Goal: Check status

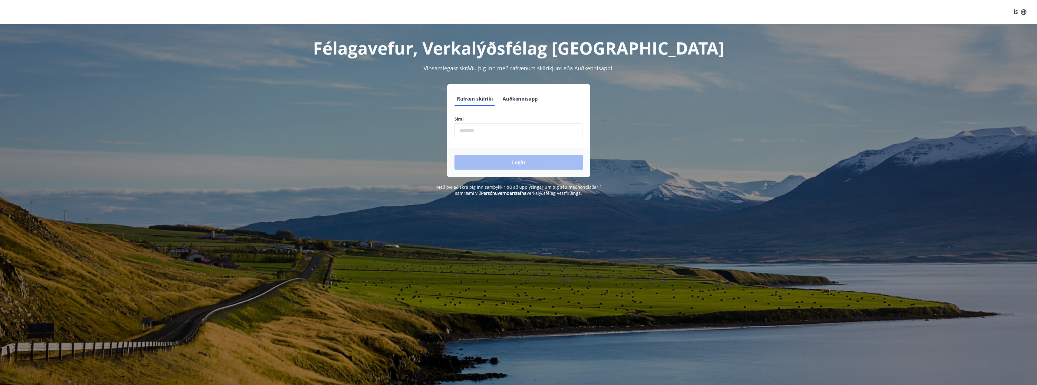
click at [501, 128] on input "phone" at bounding box center [518, 130] width 128 height 15
type input "********"
click at [519, 160] on button "Login" at bounding box center [518, 162] width 128 height 15
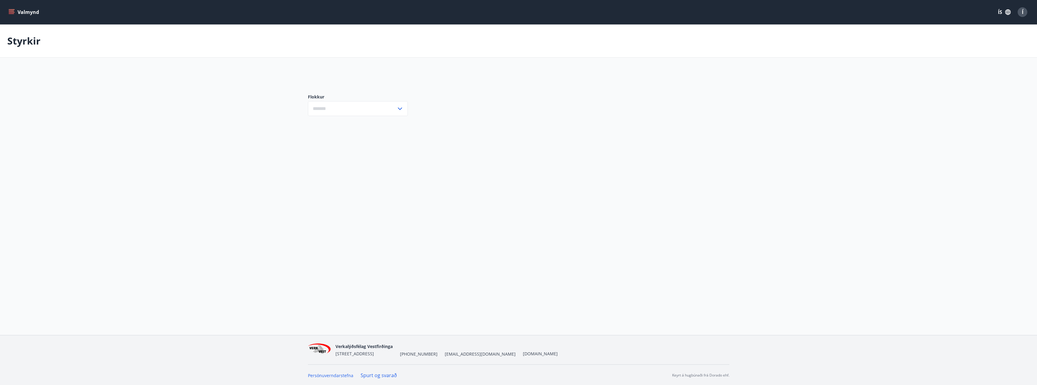
type input "***"
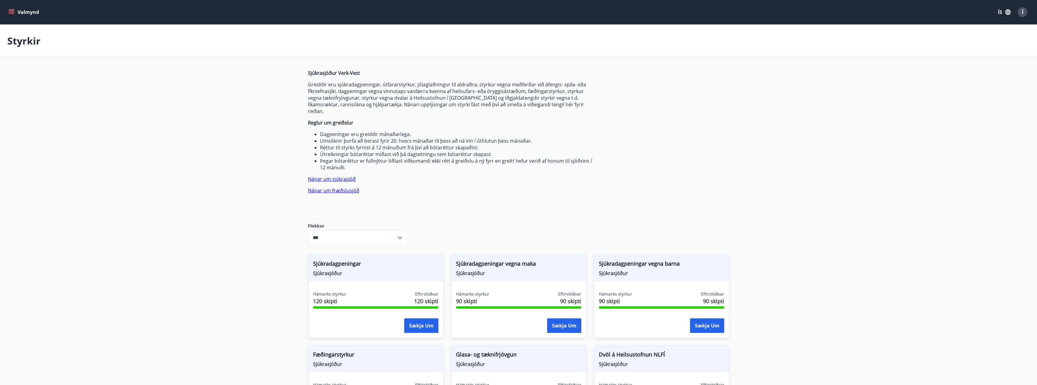
click at [23, 14] on button "Valmynd" at bounding box center [24, 12] width 34 height 11
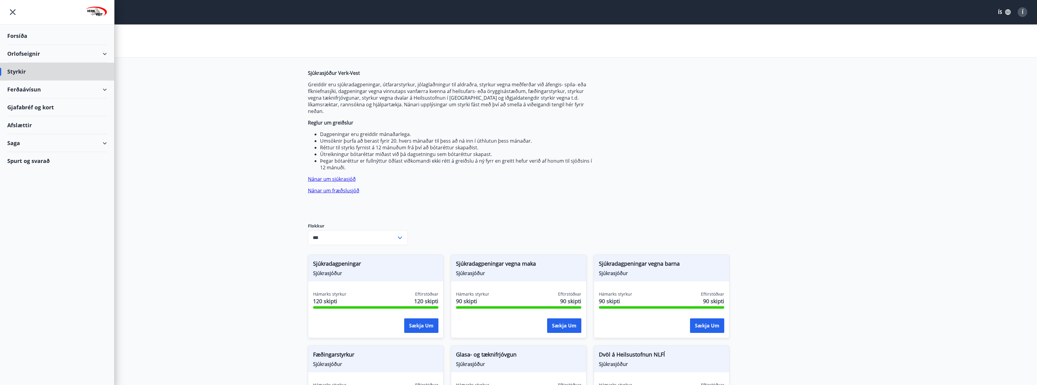
click at [25, 40] on div "Forsíða" at bounding box center [57, 36] width 100 height 18
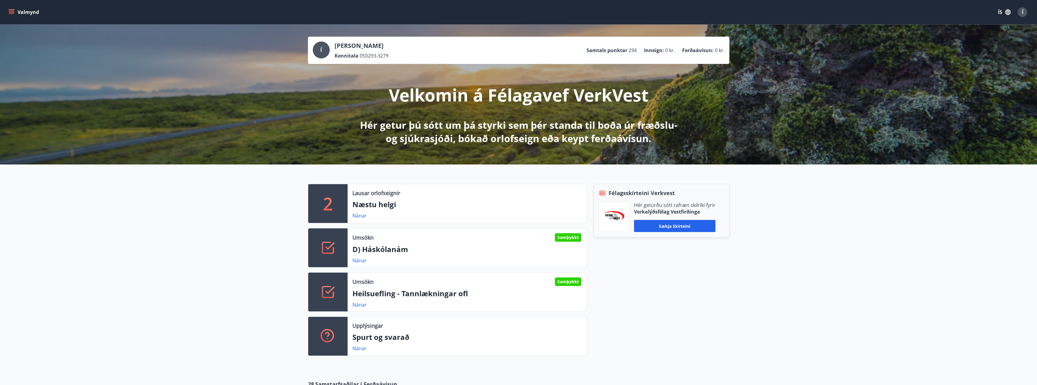
click at [395, 241] on div "Umsókn Samþykkt" at bounding box center [466, 237] width 229 height 8
click at [355, 261] on link "Nánar" at bounding box center [359, 260] width 14 height 7
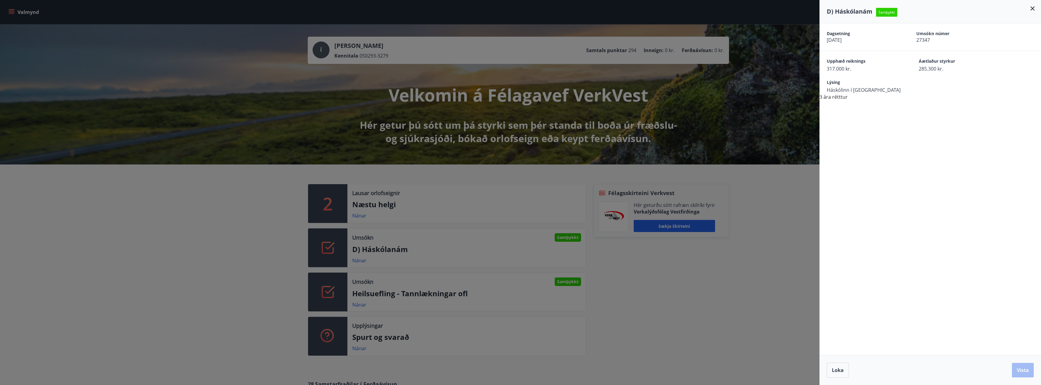
click at [841, 93] on span "Háskólinn í Reykjavík" at bounding box center [864, 90] width 74 height 7
drag, startPoint x: 864, startPoint y: 83, endPoint x: 854, endPoint y: 57, distance: 27.9
click at [864, 83] on span "Lýsing" at bounding box center [864, 82] width 74 height 7
click at [851, 48] on div "Dagsetning 01.09.2025 Umsókn númer 27347" at bounding box center [931, 36] width 222 height 27
drag, startPoint x: 1032, startPoint y: 11, endPoint x: 1002, endPoint y: 17, distance: 30.7
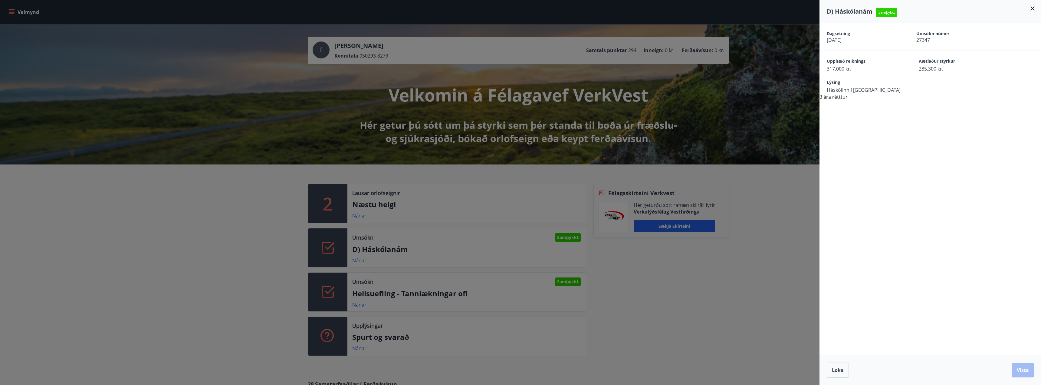
click at [1032, 11] on icon at bounding box center [1032, 8] width 7 height 7
